Goal: Task Accomplishment & Management: Manage account settings

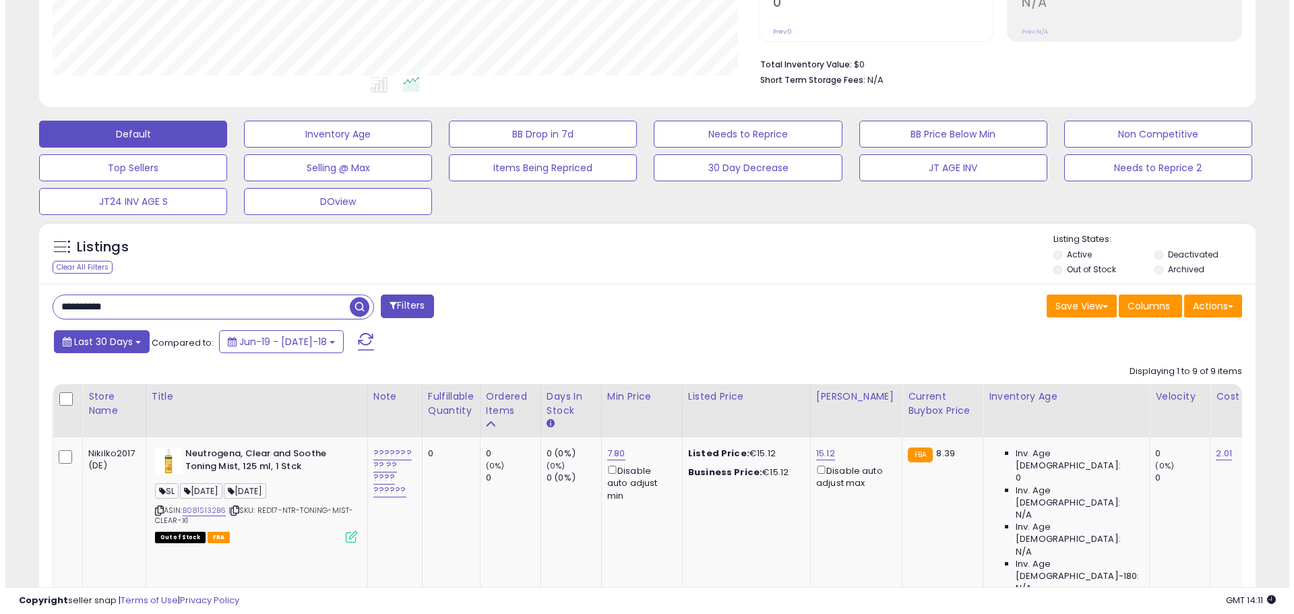
scroll to position [213, 0]
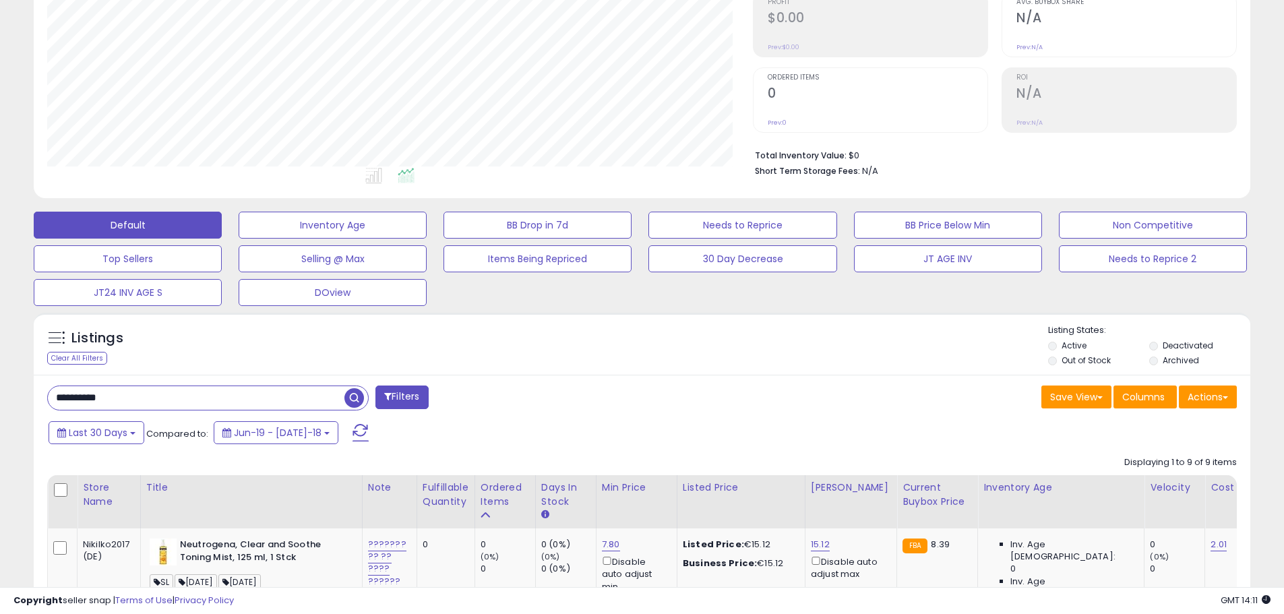
click at [99, 395] on input "**********" at bounding box center [196, 398] width 296 height 24
paste input "text"
click at [344, 400] on input "**********" at bounding box center [196, 398] width 296 height 24
type input "**********"
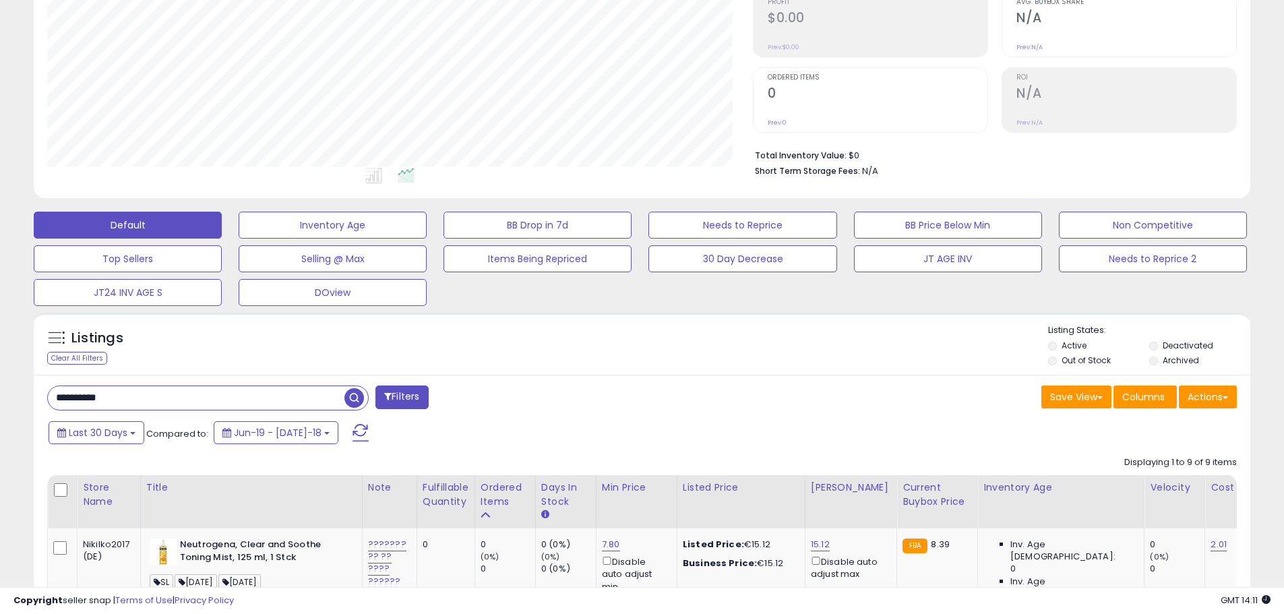
click at [356, 398] on span "button" at bounding box center [354, 398] width 20 height 20
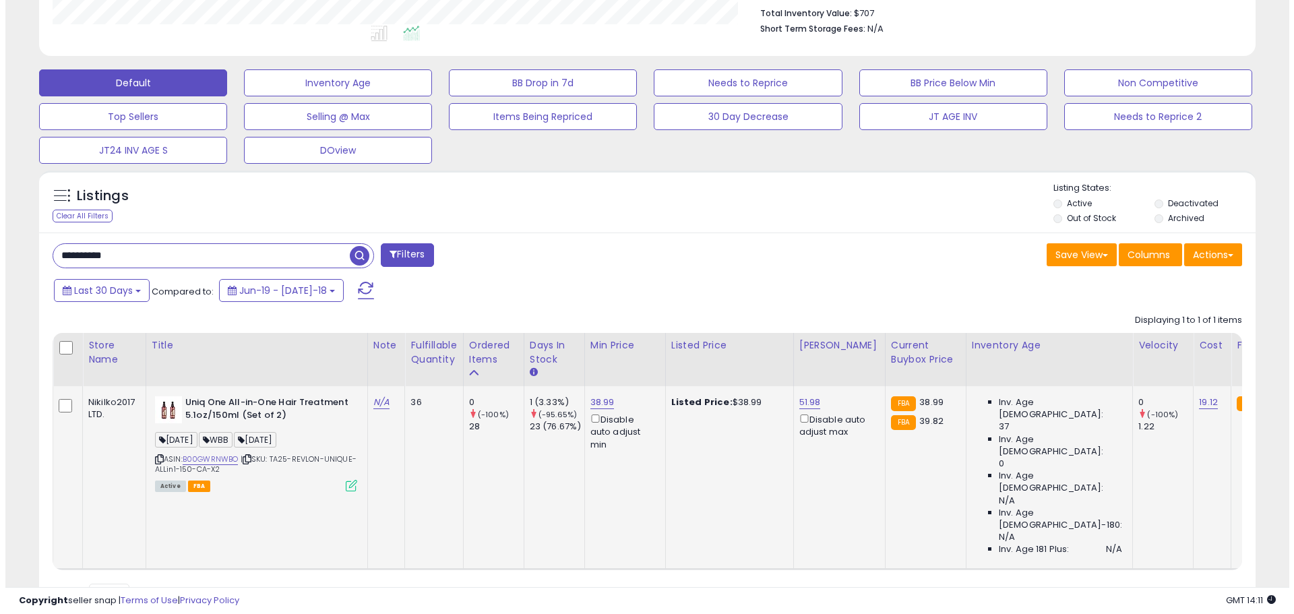
scroll to position [276, 705]
click at [348, 485] on icon at bounding box center [345, 485] width 11 height 11
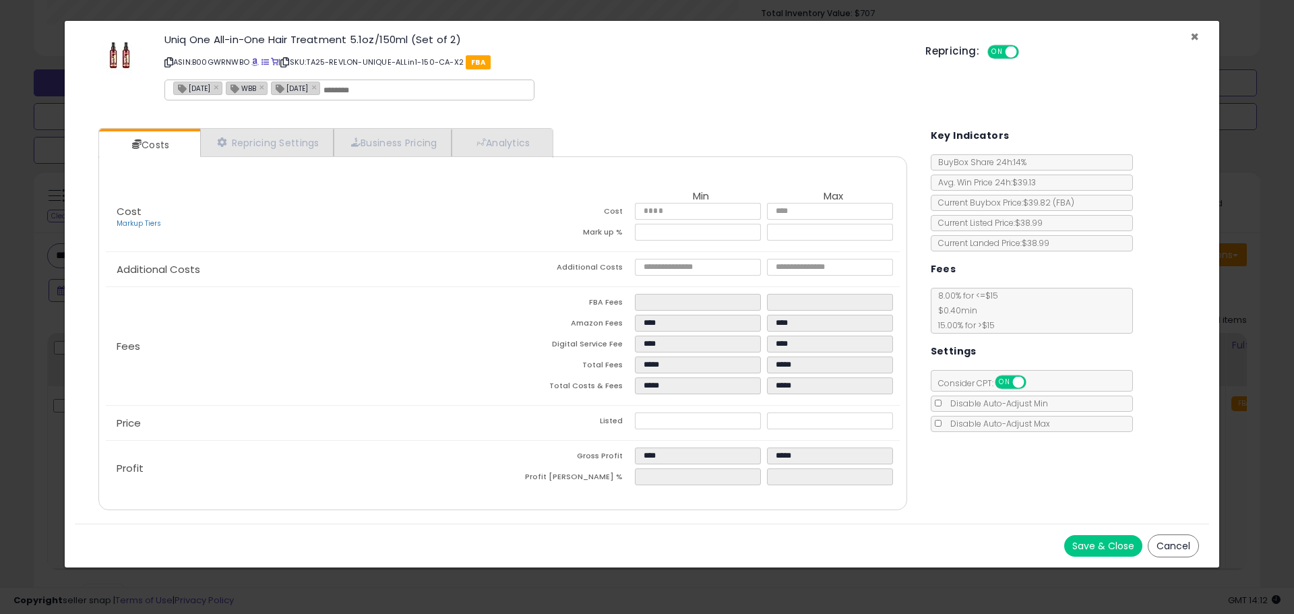
click at [1197, 35] on span "×" at bounding box center [1194, 37] width 9 height 20
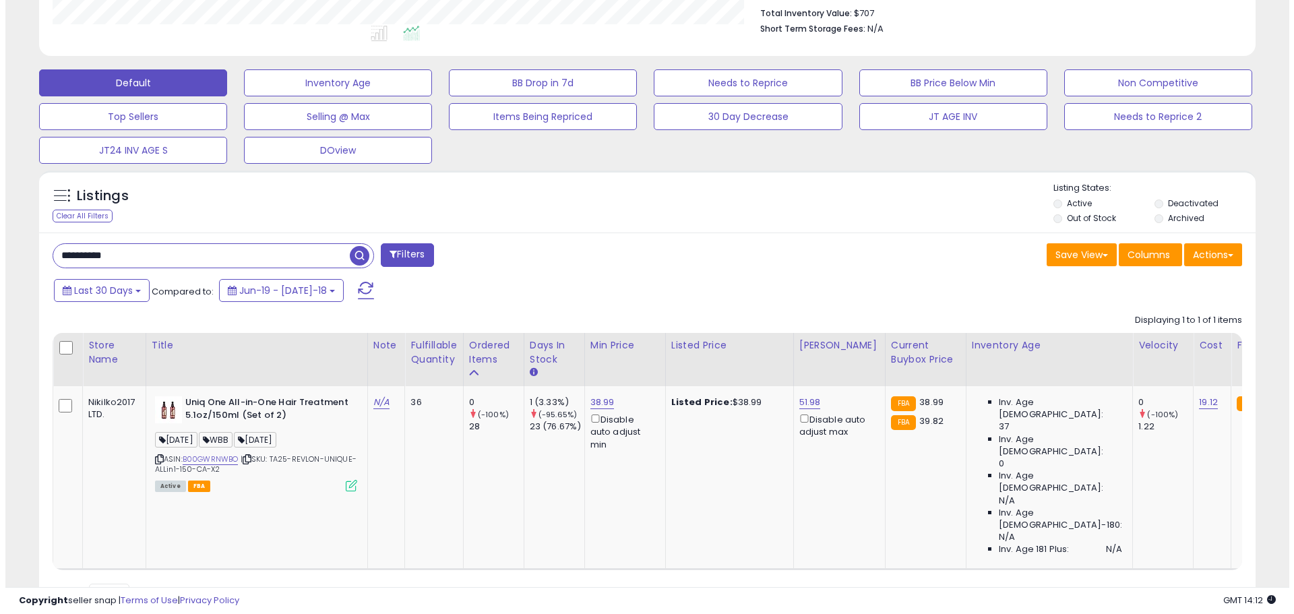
scroll to position [673508, 673079]
click at [344, 485] on icon at bounding box center [345, 485] width 11 height 11
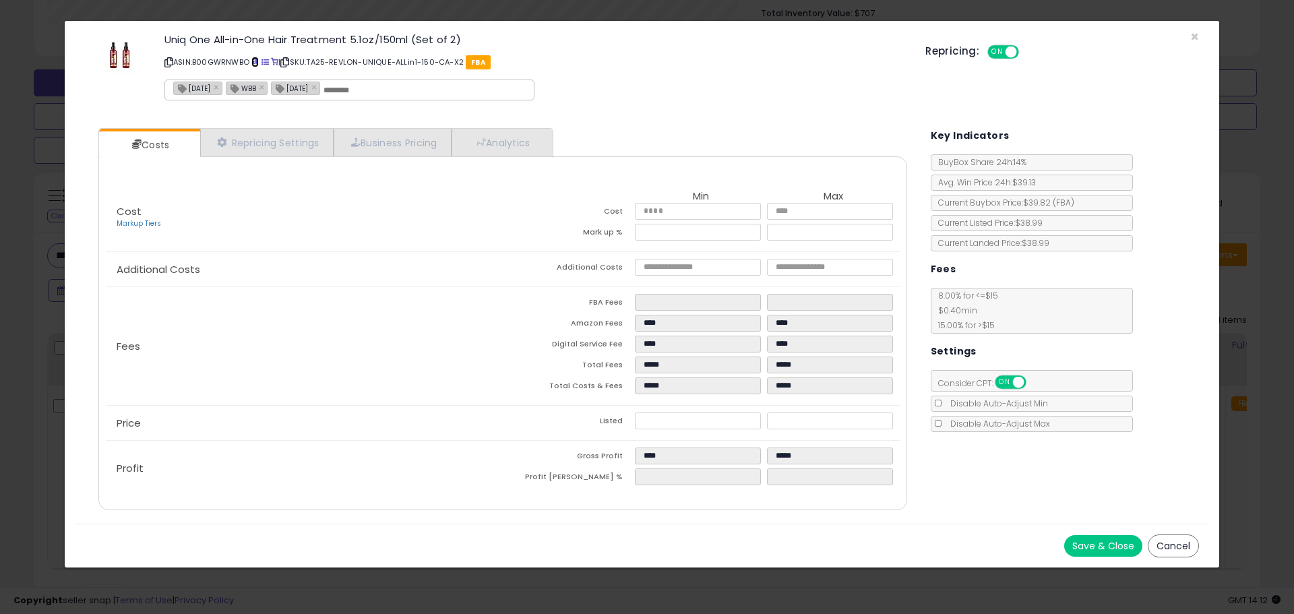
click at [255, 65] on span at bounding box center [254, 62] width 7 height 7
click at [1187, 42] on div "Repricing: ON OFF" at bounding box center [1062, 50] width 274 height 20
click at [1193, 36] on span "×" at bounding box center [1194, 37] width 9 height 20
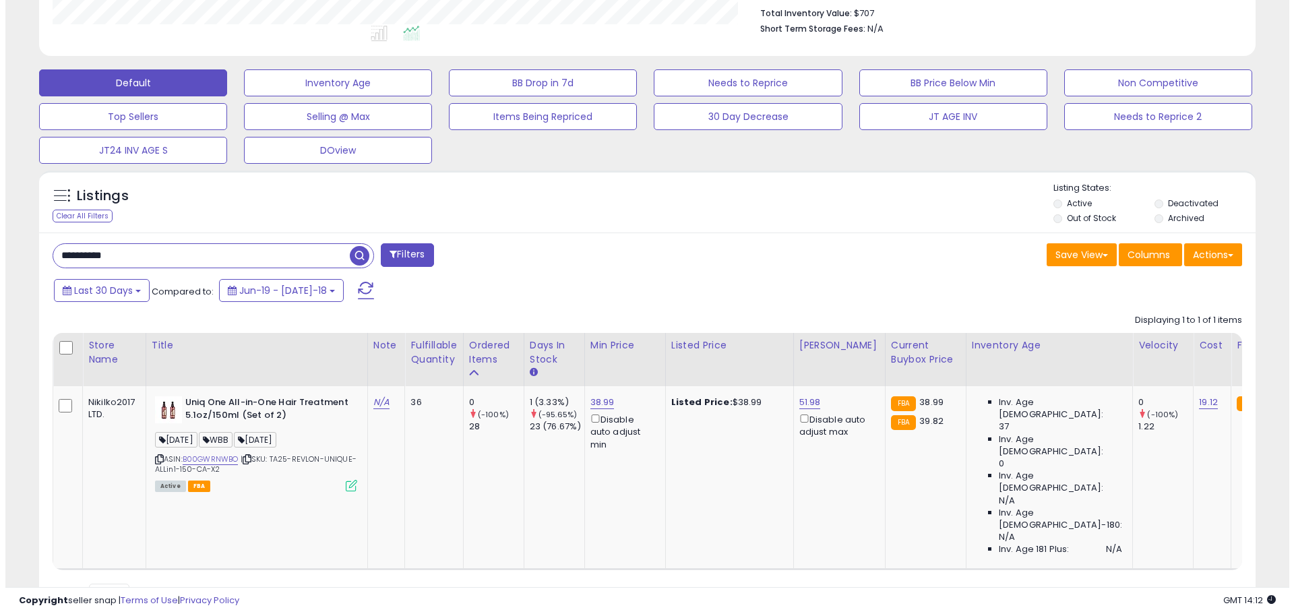
scroll to position [673508, 673079]
click at [348, 483] on icon at bounding box center [345, 485] width 11 height 11
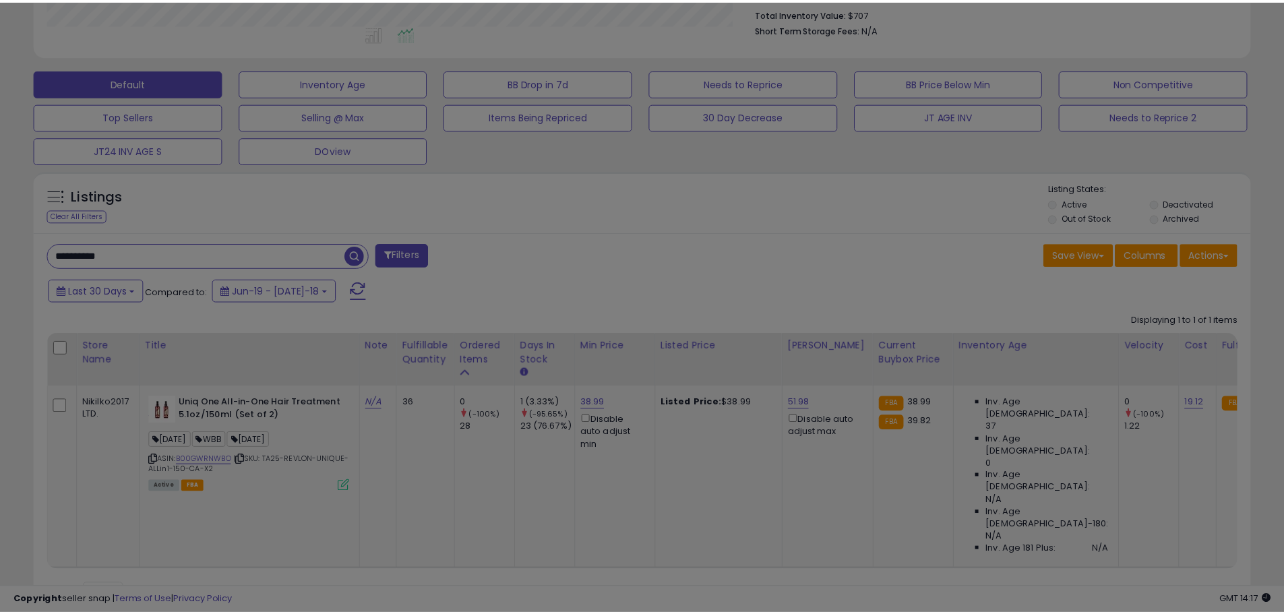
scroll to position [276, 712]
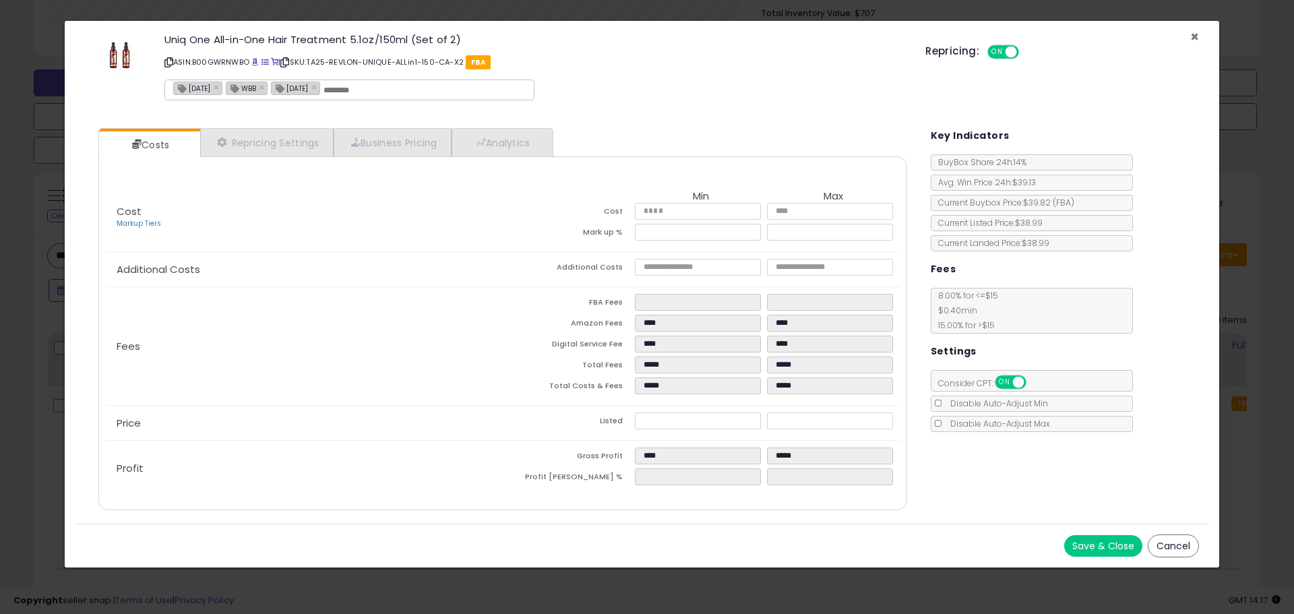
click at [1191, 31] on span "×" at bounding box center [1194, 37] width 9 height 20
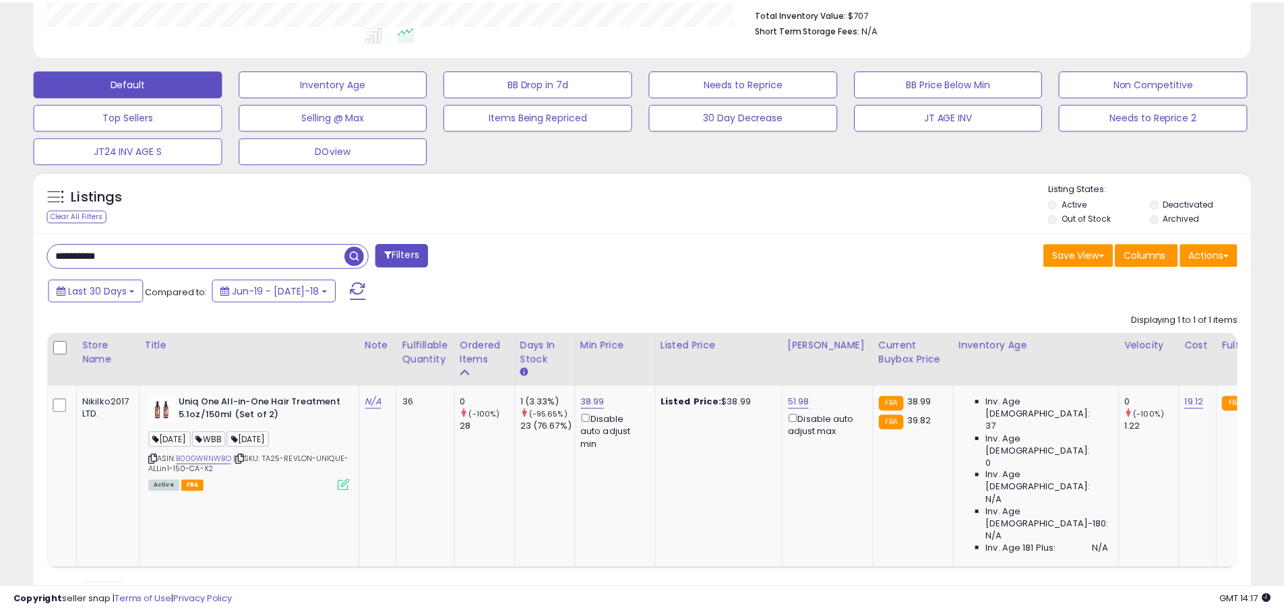
scroll to position [673508, 673079]
